Goal: Information Seeking & Learning: Check status

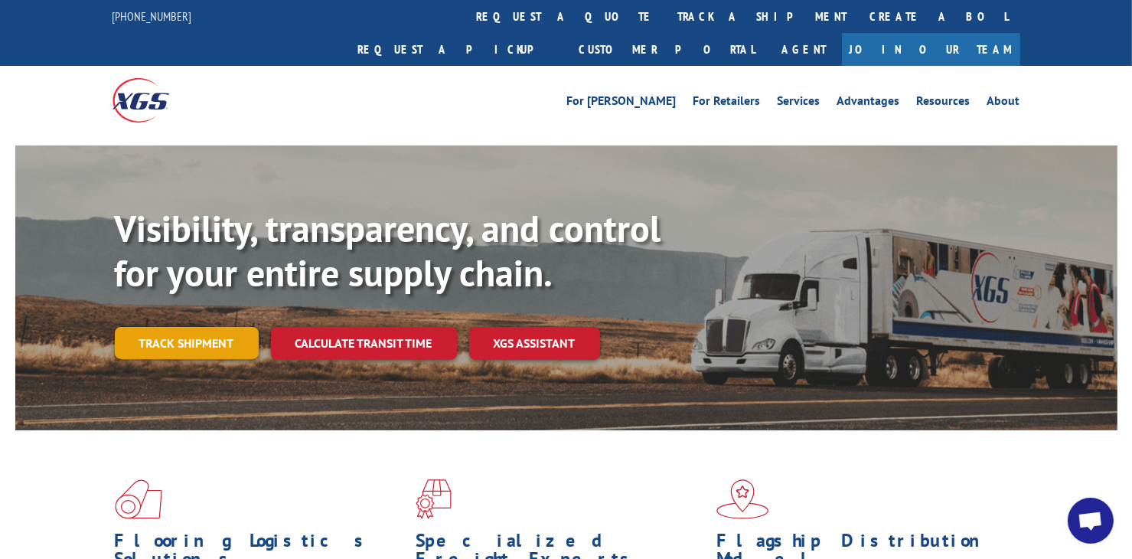
click at [197, 327] on link "Track shipment" at bounding box center [187, 343] width 144 height 32
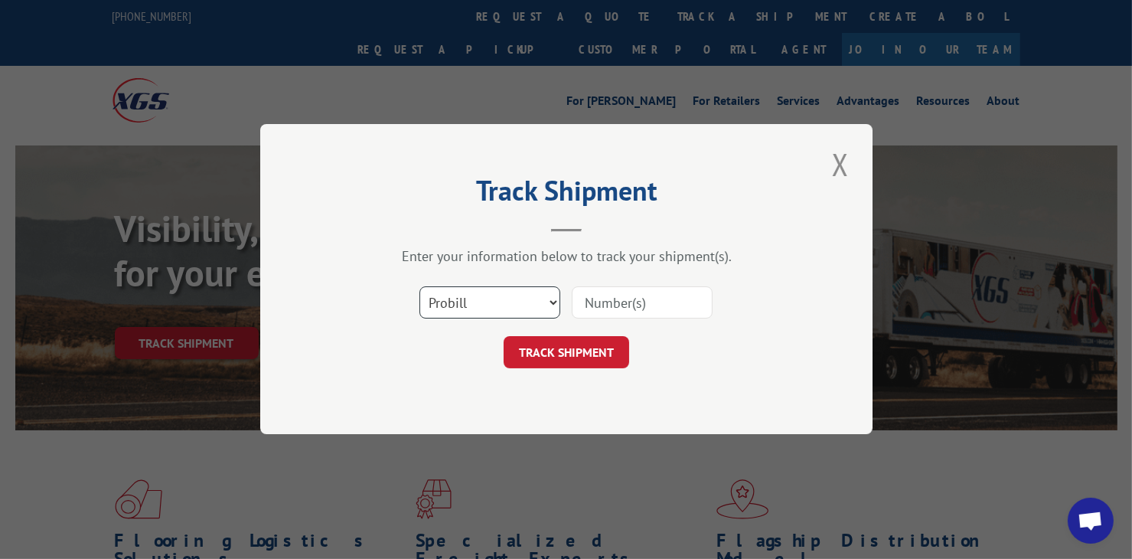
click at [551, 300] on select "Select category... Probill BOL PO" at bounding box center [489, 303] width 141 height 32
select select "bol"
click at [419, 287] on select "Select category... Probill BOL PO" at bounding box center [489, 303] width 141 height 32
click at [661, 298] on input at bounding box center [642, 303] width 141 height 32
type input "4865977"
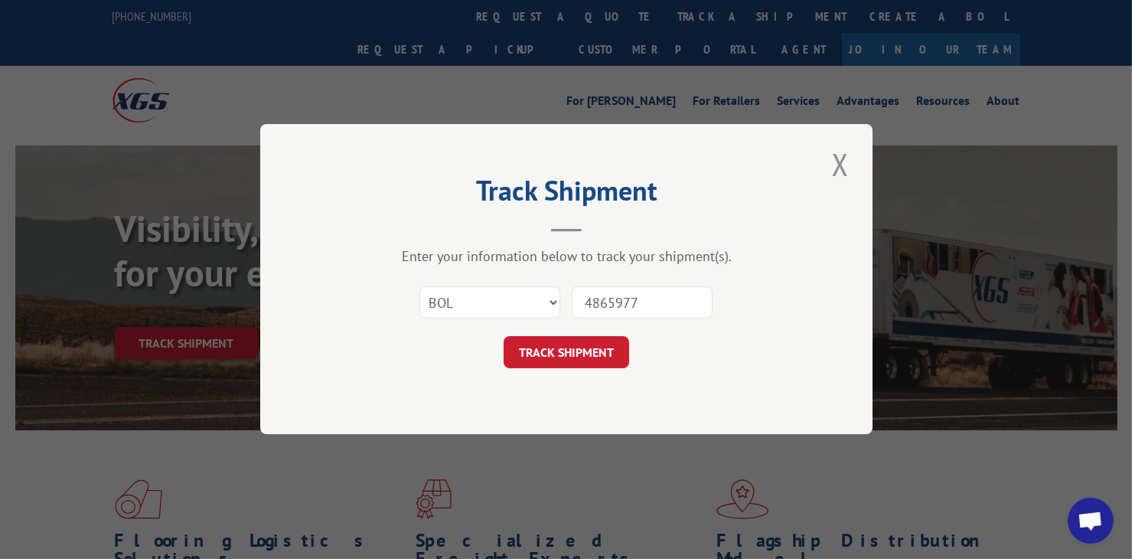
click button "TRACK SHIPMENT" at bounding box center [567, 353] width 126 height 32
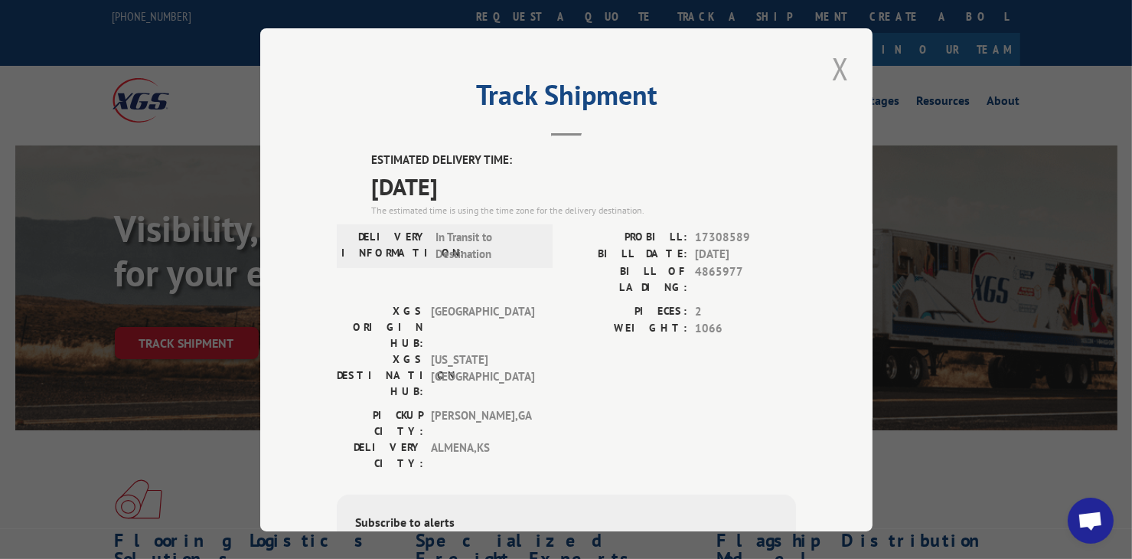
click at [834, 68] on button "Close modal" at bounding box center [840, 68] width 26 height 42
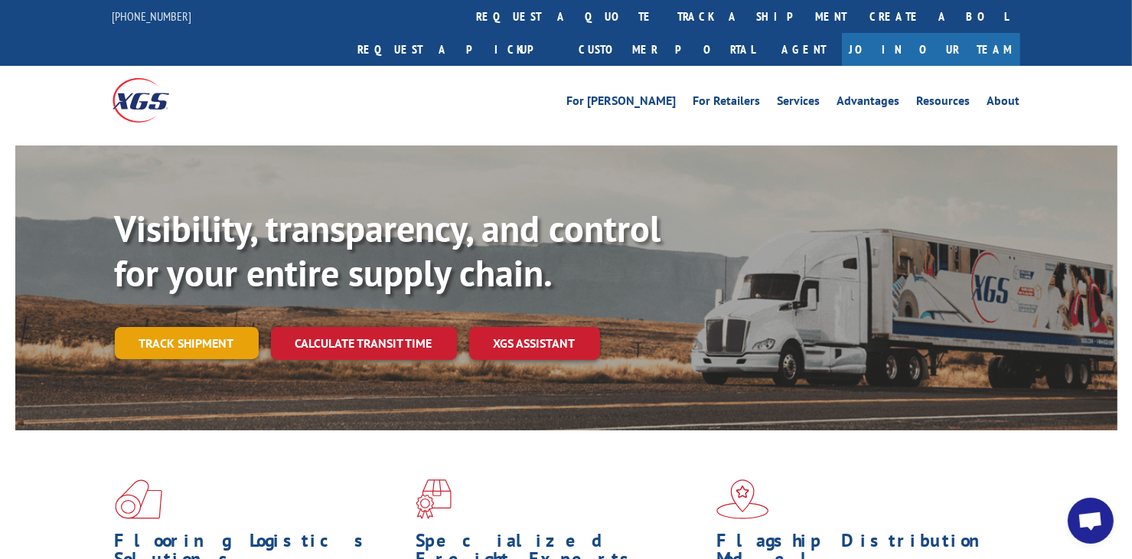
click at [162, 327] on link "Track shipment" at bounding box center [187, 343] width 144 height 32
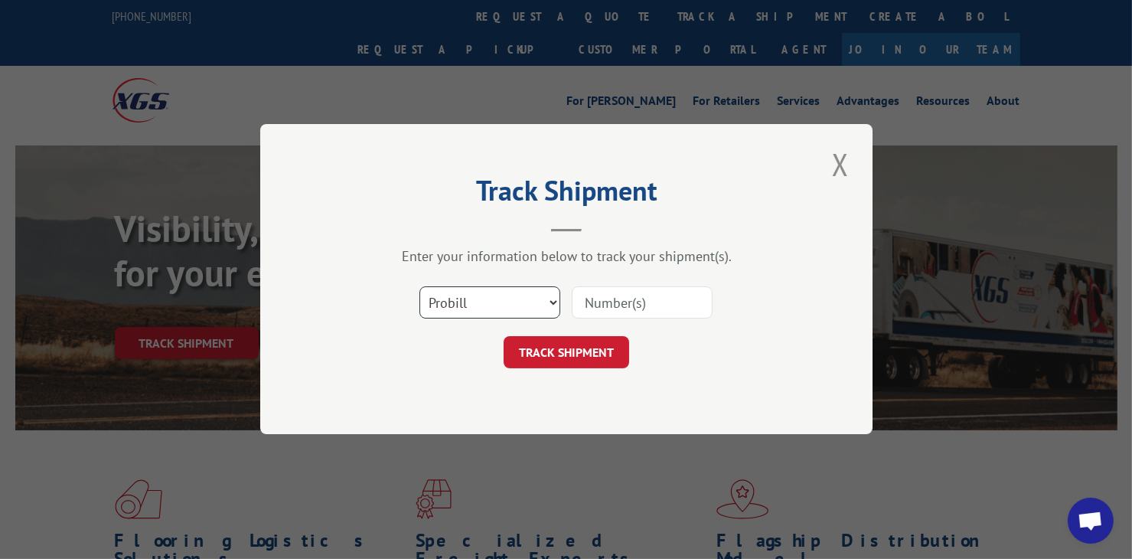
click at [546, 304] on select "Select category... Probill BOL PO" at bounding box center [489, 303] width 141 height 32
select select "bol"
click at [419, 287] on select "Select category... Probill BOL PO" at bounding box center [489, 303] width 141 height 32
click at [655, 305] on input at bounding box center [642, 303] width 141 height 32
type input "4866039"
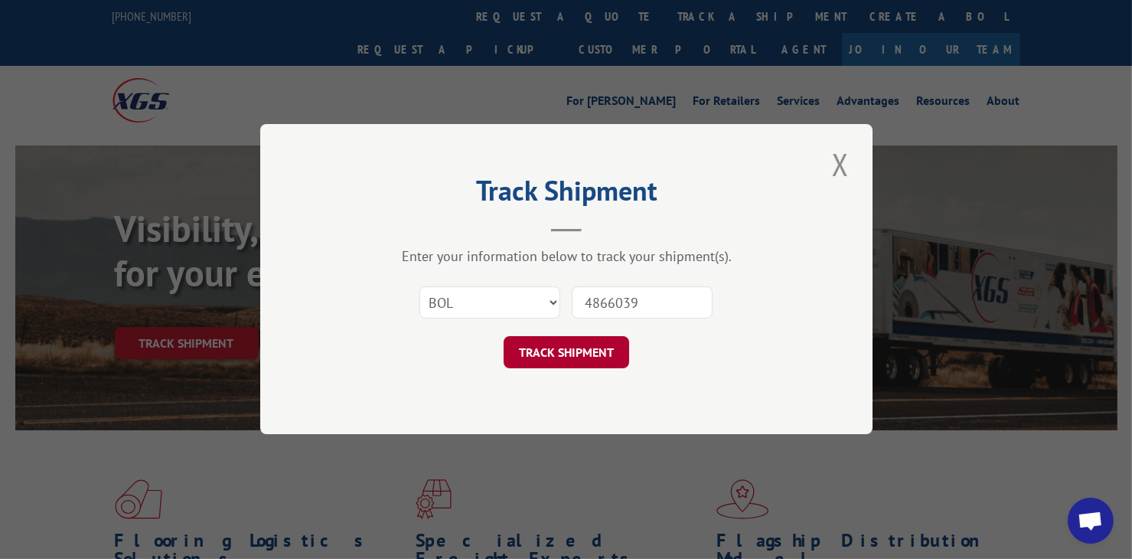
click at [540, 356] on button "TRACK SHIPMENT" at bounding box center [567, 353] width 126 height 32
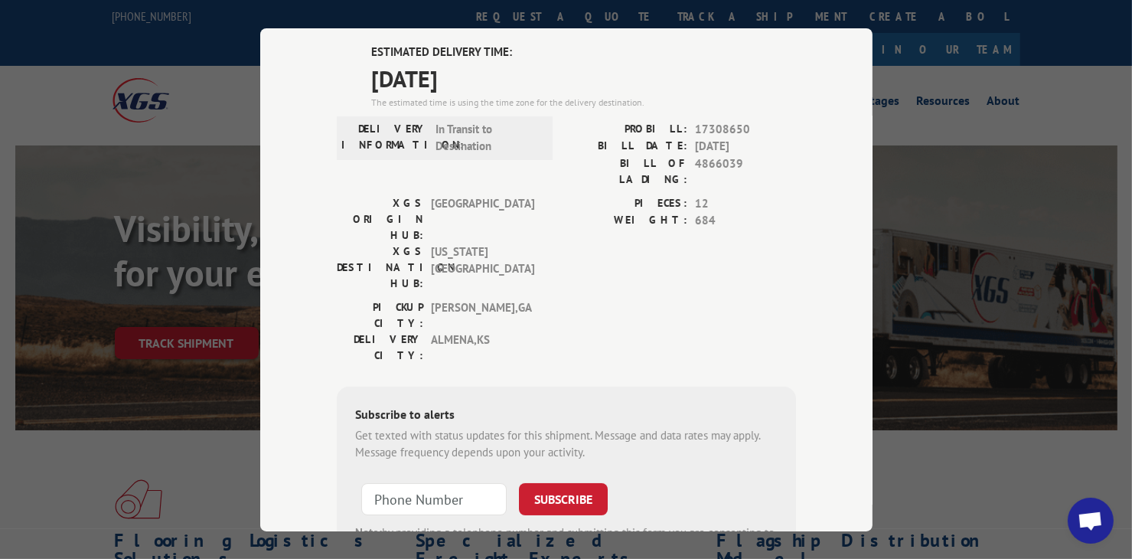
scroll to position [31, 0]
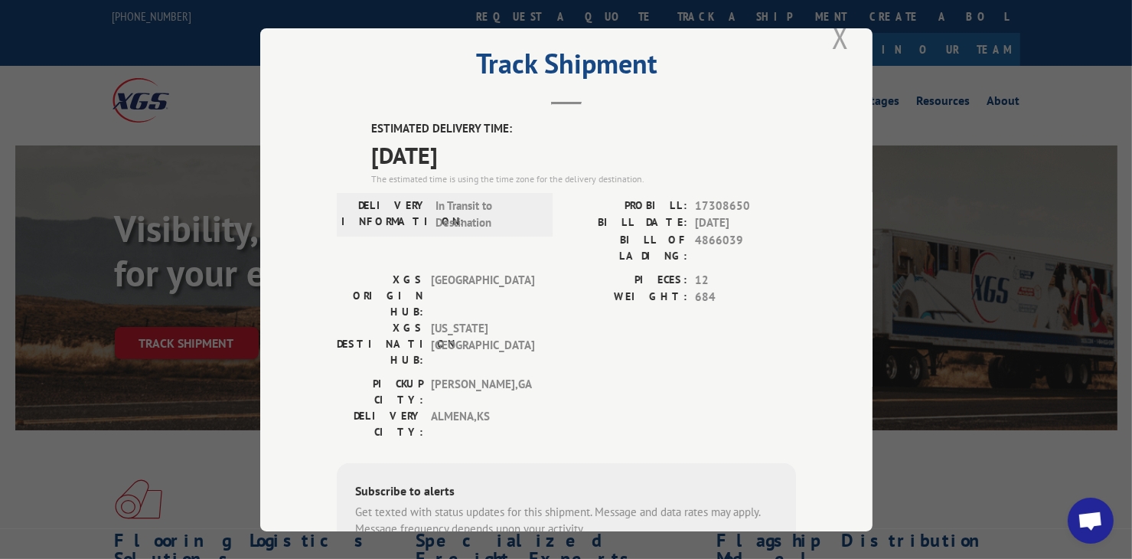
click at [837, 41] on button "Close modal" at bounding box center [840, 37] width 26 height 42
